Goal: Information Seeking & Learning: Understand process/instructions

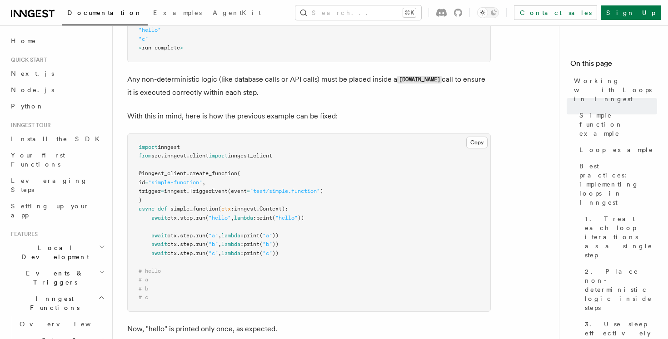
scroll to position [606, 0]
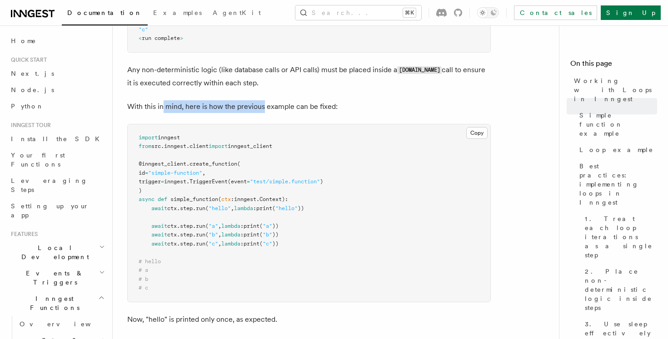
drag, startPoint x: 162, startPoint y: 108, endPoint x: 273, endPoint y: 108, distance: 111.3
click at [273, 108] on p "With this in mind, here is how the previous example can be fixed:" at bounding box center [308, 106] width 363 height 13
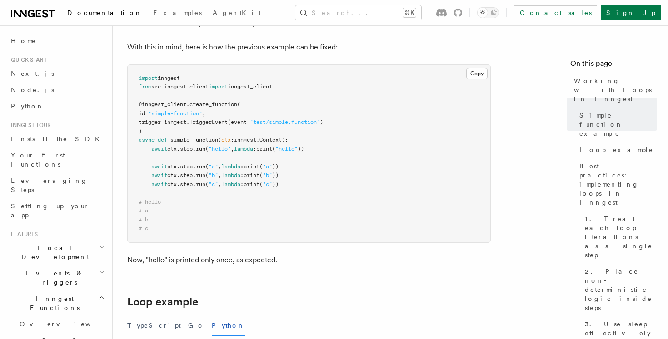
scroll to position [667, 0]
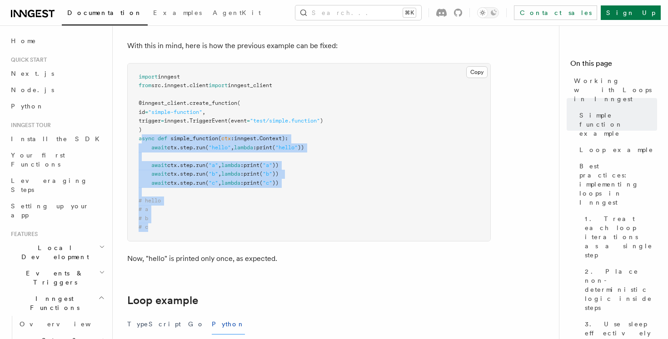
drag, startPoint x: 141, startPoint y: 137, endPoint x: 206, endPoint y: 226, distance: 110.2
click at [206, 225] on pre "import inngest from src . inngest . client import inngest_client @inngest_clien…" at bounding box center [309, 153] width 362 height 178
click at [206, 226] on pre "import inngest from src . inngest . client import inngest_client @inngest_clien…" at bounding box center [309, 153] width 362 height 178
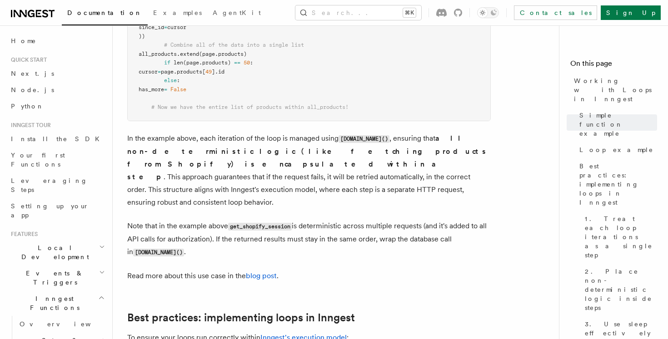
scroll to position [1191, 0]
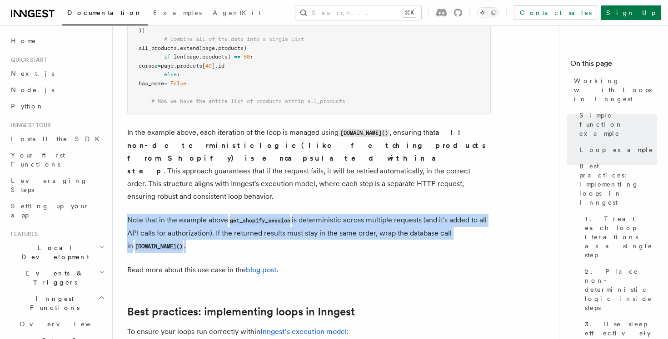
drag, startPoint x: 277, startPoint y: 238, endPoint x: 224, endPoint y: 193, distance: 69.5
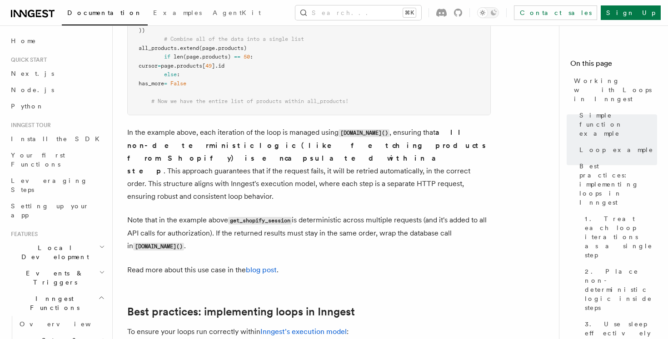
drag, startPoint x: 204, startPoint y: 203, endPoint x: 212, endPoint y: 241, distance: 39.4
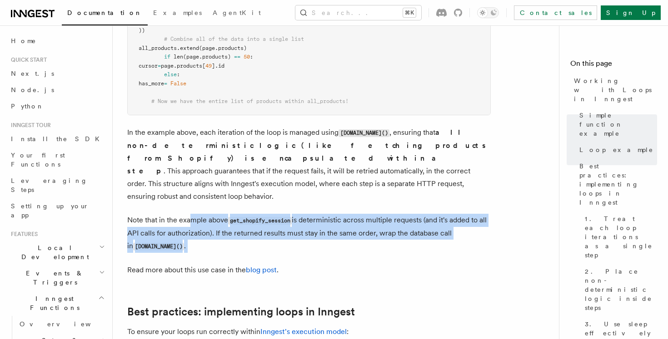
drag, startPoint x: 212, startPoint y: 241, endPoint x: 189, endPoint y: 200, distance: 46.8
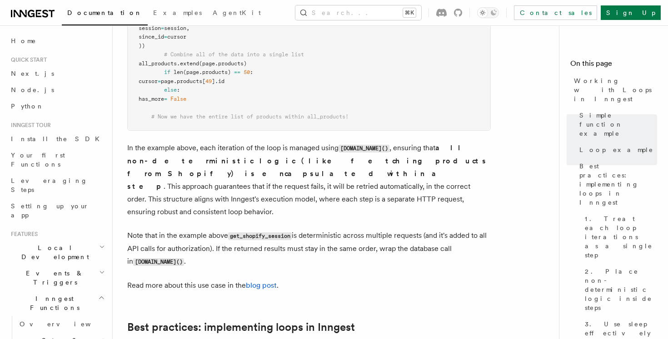
scroll to position [1174, 0]
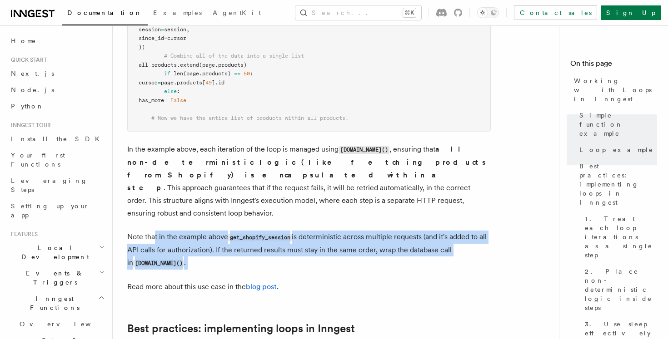
drag, startPoint x: 156, startPoint y: 219, endPoint x: 212, endPoint y: 261, distance: 69.5
drag, startPoint x: 215, startPoint y: 253, endPoint x: 187, endPoint y: 217, distance: 45.7
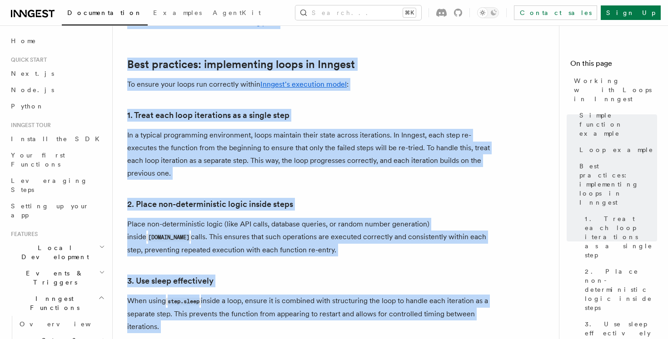
scroll to position [1694, 0]
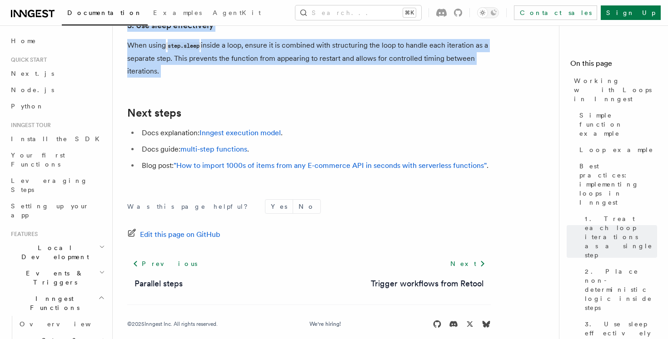
drag, startPoint x: 129, startPoint y: 70, endPoint x: 275, endPoint y: 70, distance: 146.3
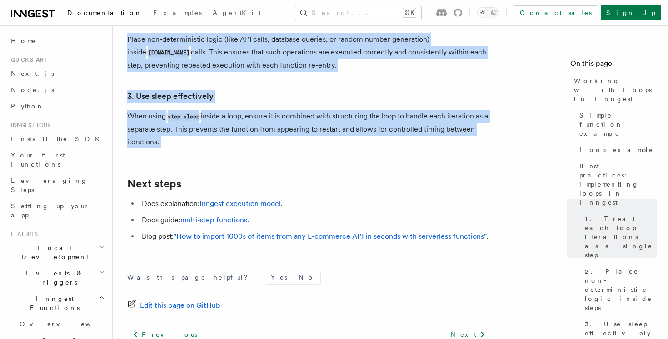
scroll to position [1620, 0]
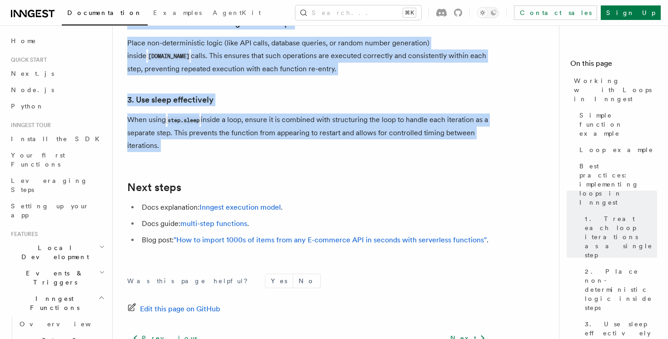
copy article "Working with Loops in Inngest In Inngest each step in your function is executed…"
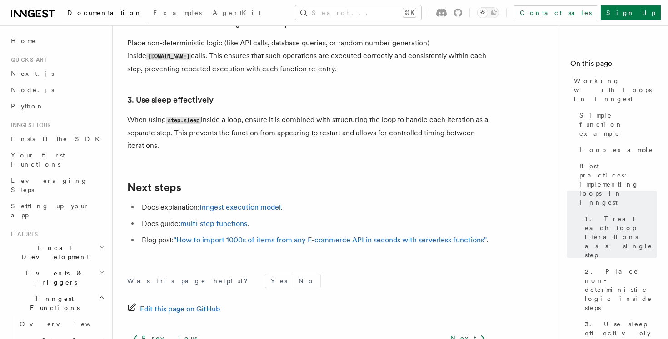
click at [274, 44] on p "Place non-deterministic logic (like API calls, database queries, or random numb…" at bounding box center [308, 56] width 363 height 39
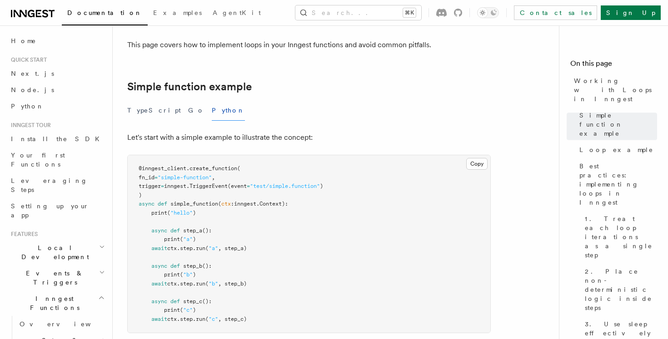
scroll to position [0, 0]
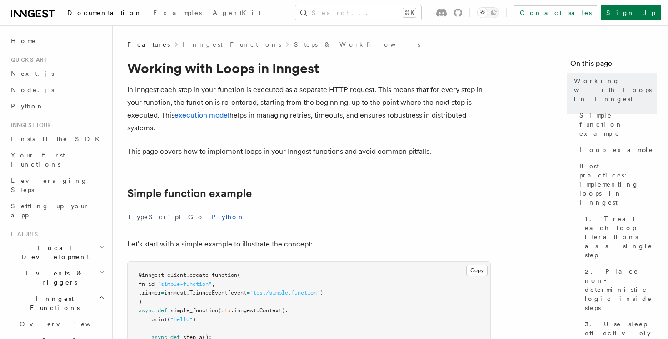
click at [212, 215] on button "Python" at bounding box center [228, 217] width 33 height 20
